Goal: Task Accomplishment & Management: Use online tool/utility

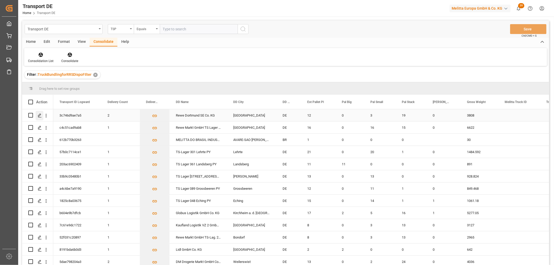
click at [38, 114] on icon "Press SPACE to select this row." at bounding box center [40, 115] width 4 height 4
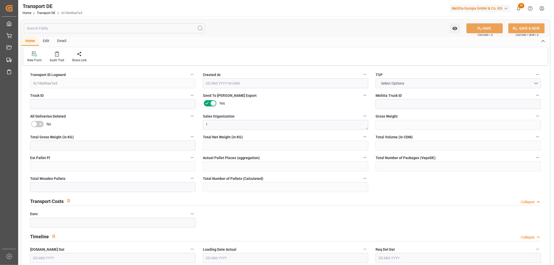
type input "3808"
type input "3259.18"
type input "2454.99"
type input "18470.276"
type input "12"
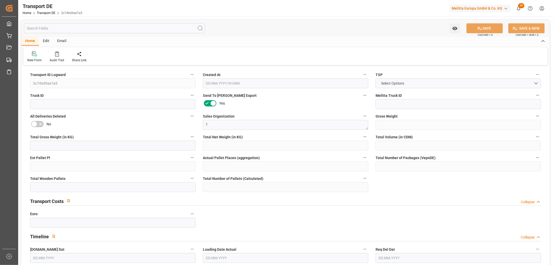
type input "0"
type input "22"
type input "19"
type input "0"
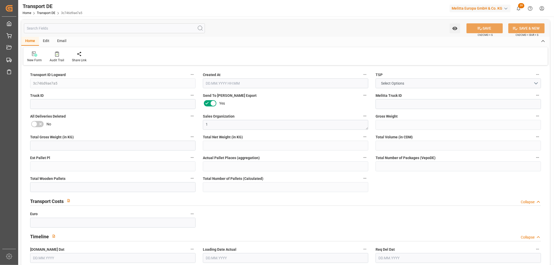
type input "44"
type input "0"
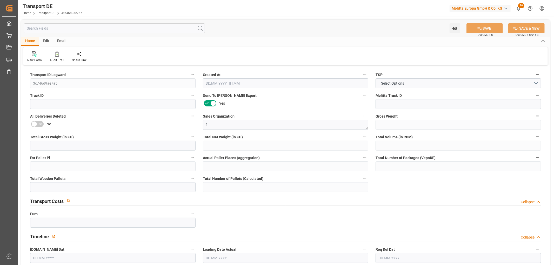
type input "0"
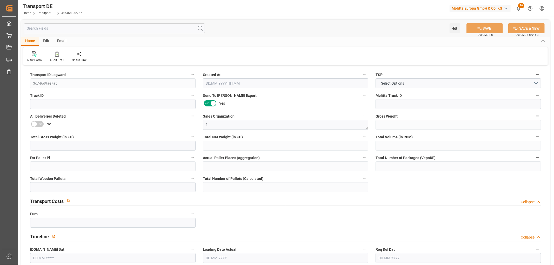
type input "0"
type input "3"
type input "19"
type input "0"
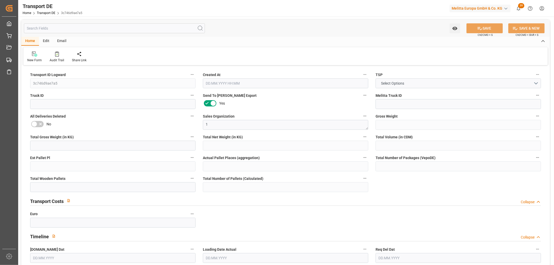
type input "0"
type input "2"
type input "0"
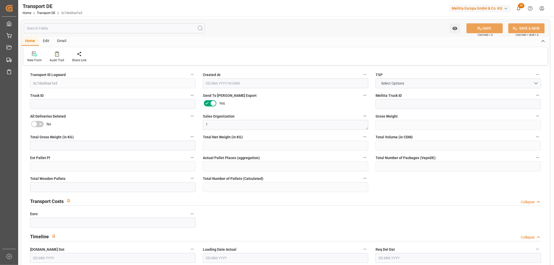
type input "1377"
type input "33.495"
type input "0"
type input "[DATE] 23:00"
type input "[DATE]"
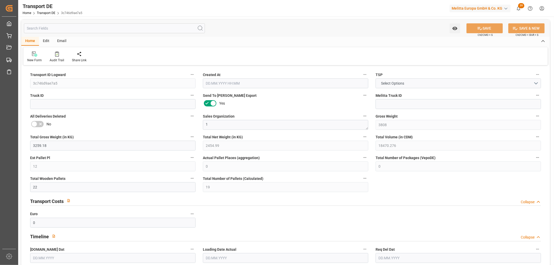
type input "[DATE]"
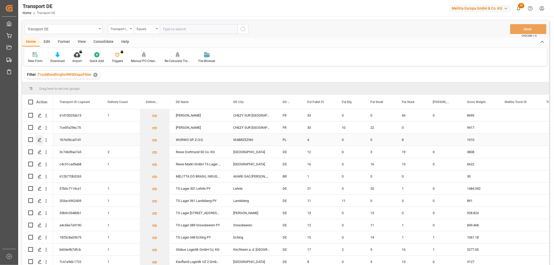
click at [40, 139] on polygon "Press SPACE to select this row." at bounding box center [39, 139] width 3 height 3
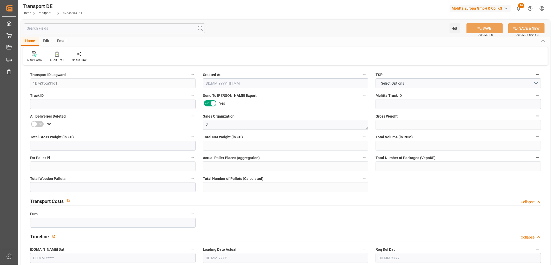
type input "1010"
type input "789.12"
type input "640.32"
type input "6589.44"
type input "4"
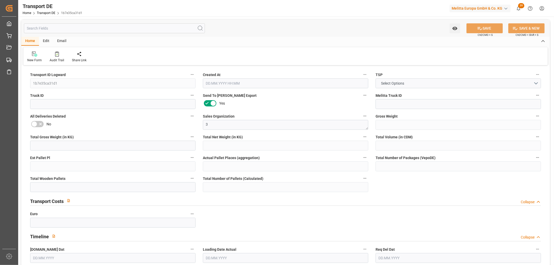
type input "0"
type input "8"
type input "0"
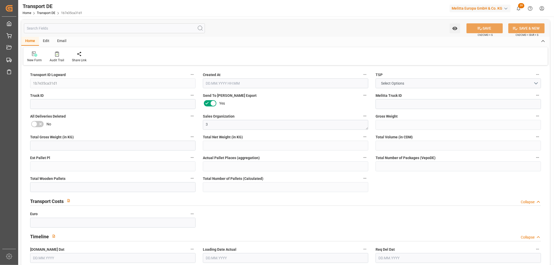
type input "87"
type input "0"
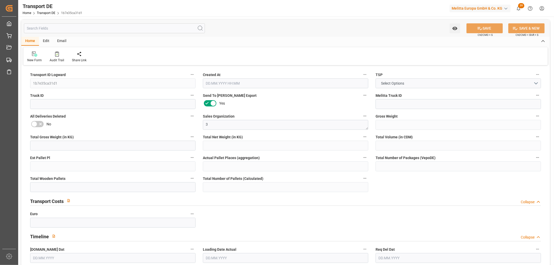
type input "0"
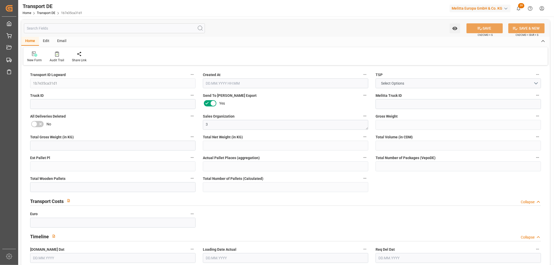
type input "0"
type input "8"
type input "0"
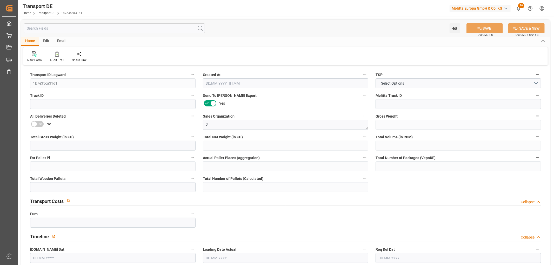
type input "0"
type input "249.9226"
type input "[DATE] 09:32"
type input "[DATE]"
